Goal: Find specific page/section: Find specific page/section

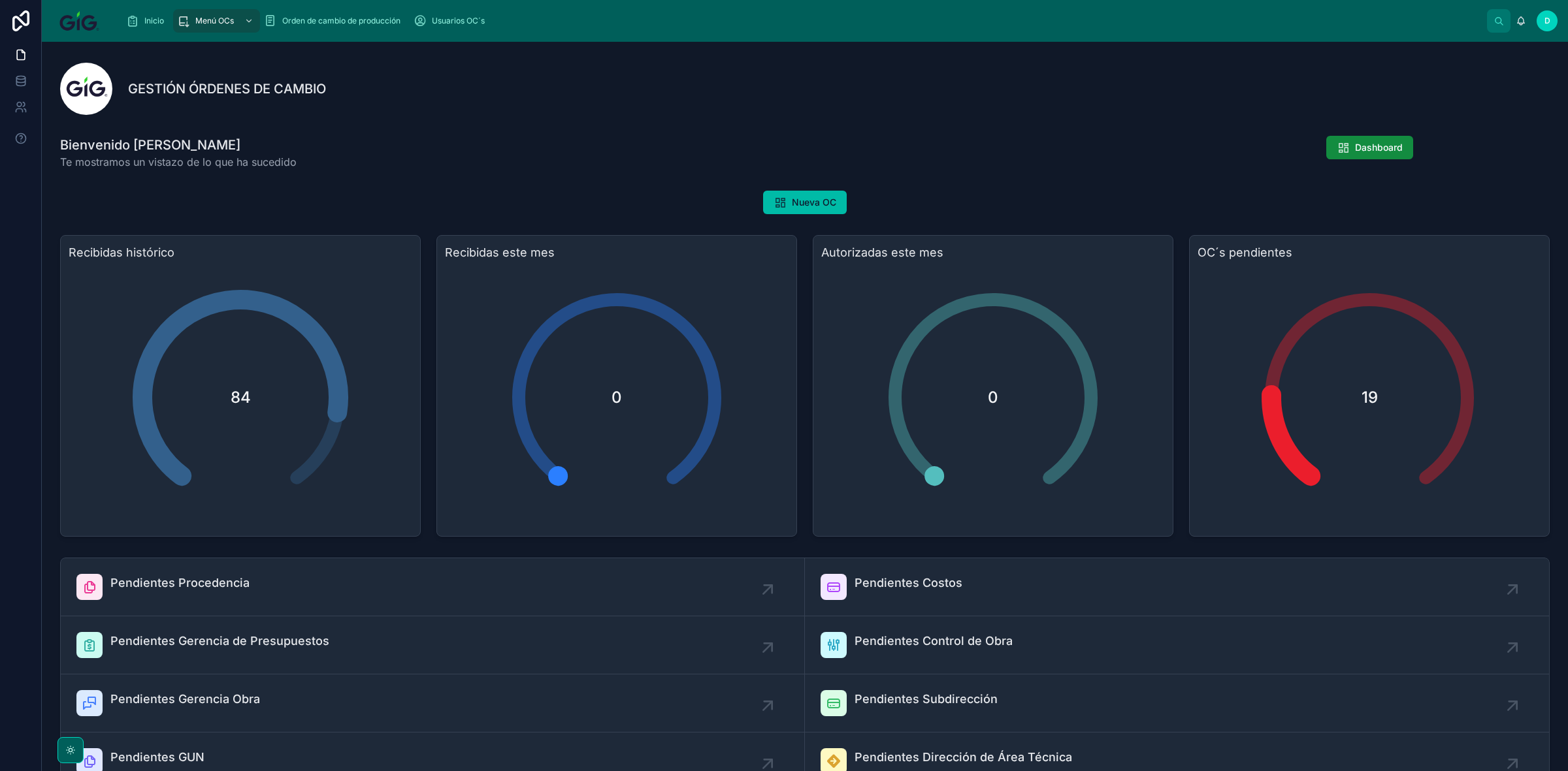
click at [141, 15] on div "Inicio" at bounding box center [147, 21] width 43 height 21
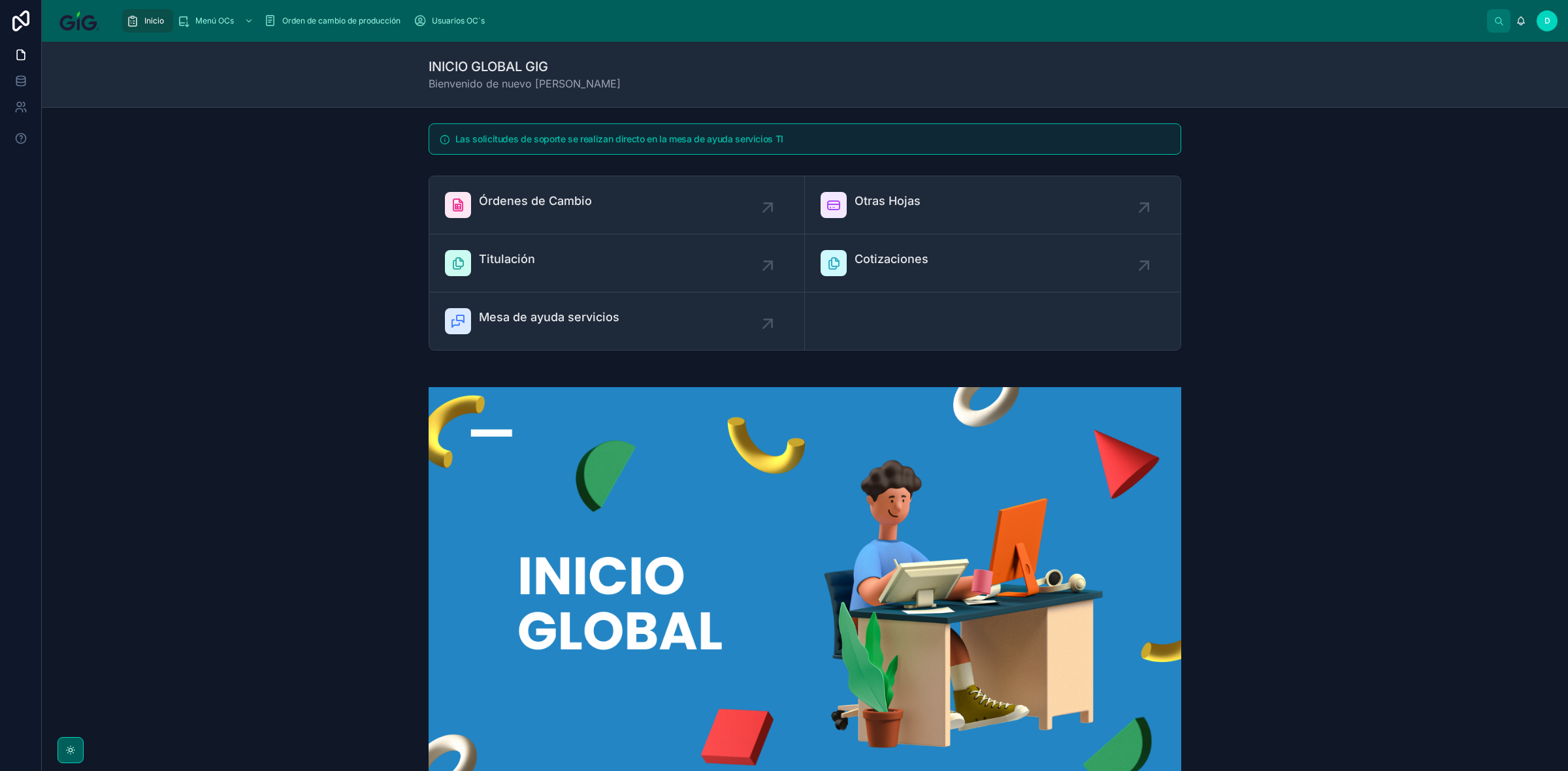
click at [547, 201] on span "Órdenes de Cambio" at bounding box center [536, 201] width 113 height 19
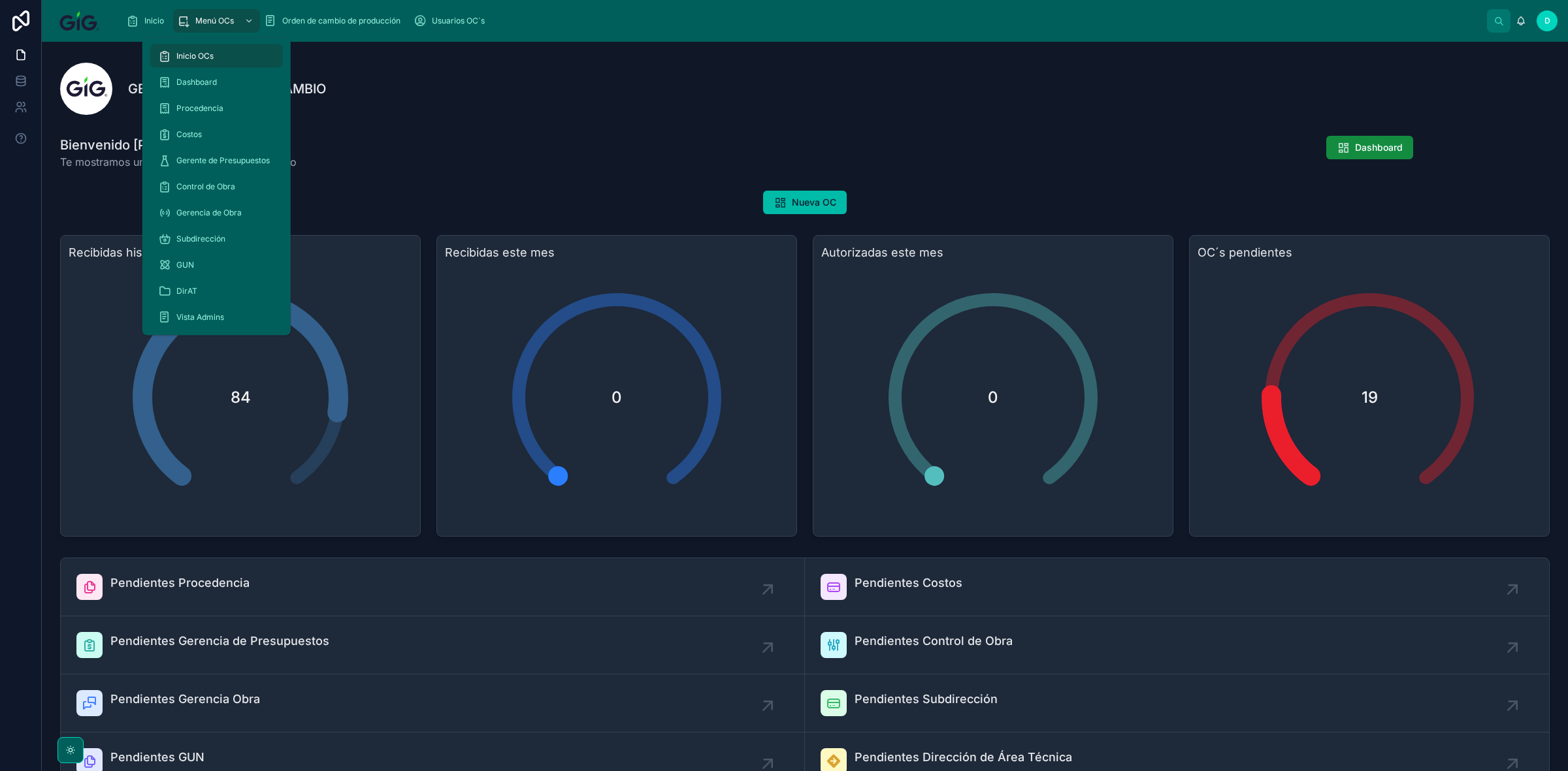
click at [211, 161] on span "Gerente de Presupuestos" at bounding box center [223, 160] width 93 height 11
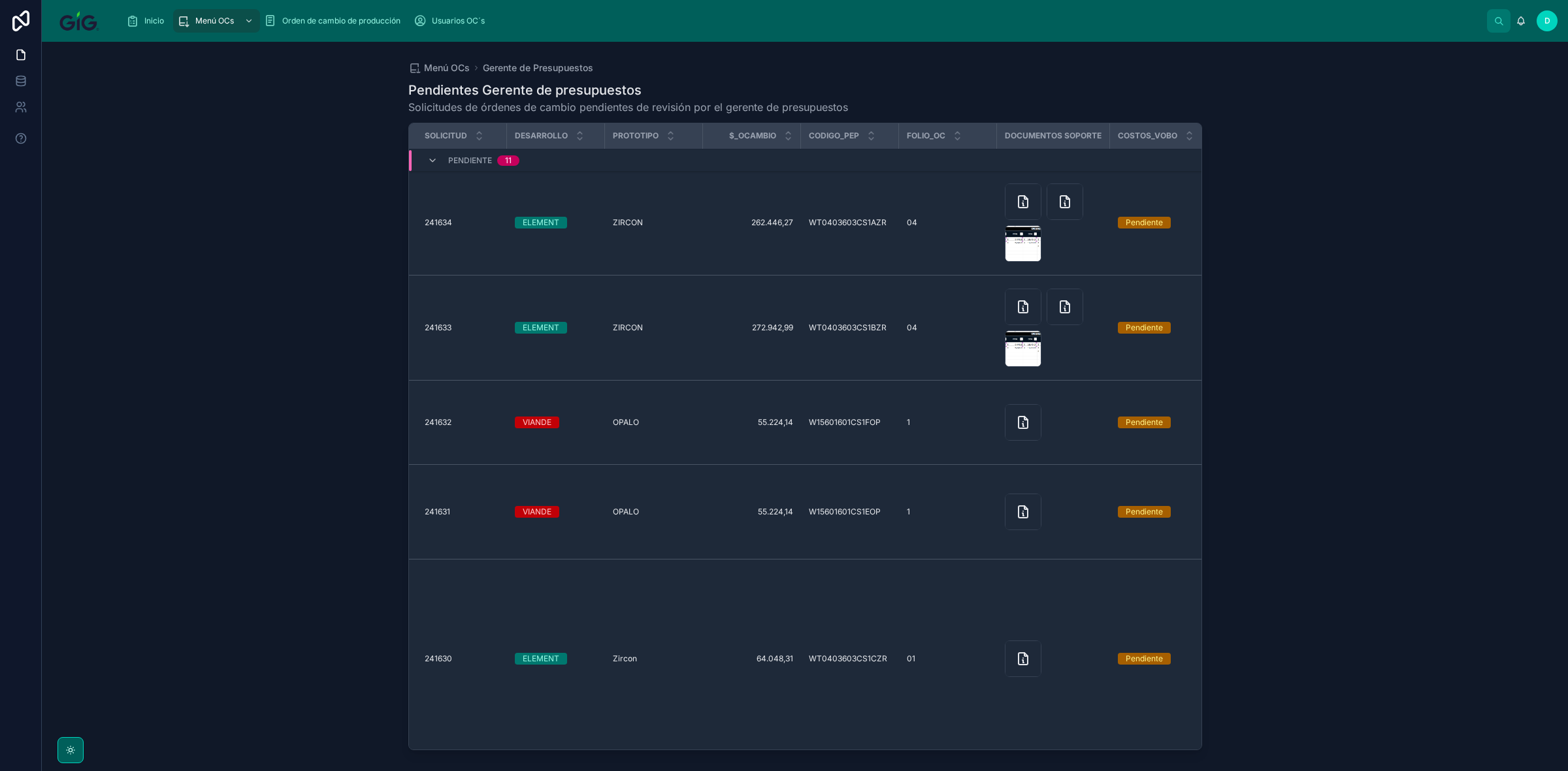
click at [325, 9] on link "Orden de cambio de producción" at bounding box center [334, 20] width 150 height 23
